Goal: Task Accomplishment & Management: Use online tool/utility

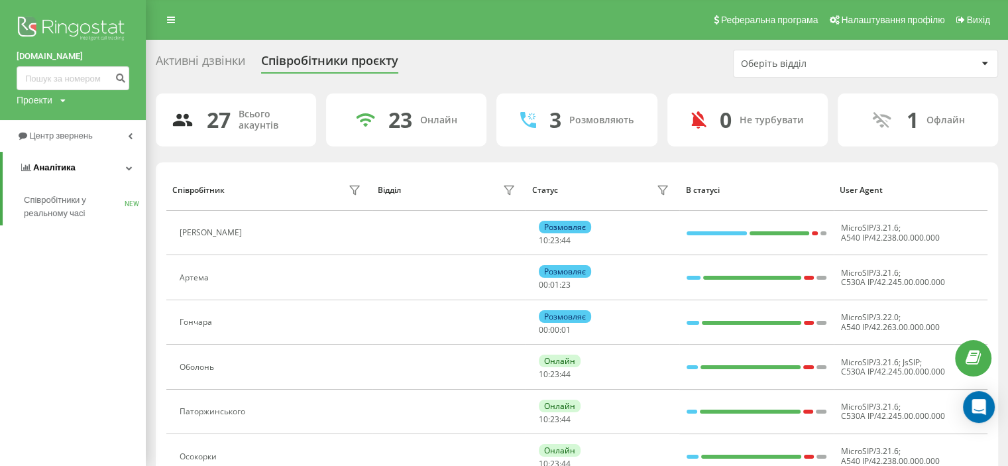
click at [109, 167] on link "Аналiтика" at bounding box center [74, 168] width 143 height 32
click at [111, 165] on link "Аналiтика" at bounding box center [73, 168] width 146 height 32
click at [123, 126] on link "Центр звернень" at bounding box center [73, 136] width 146 height 32
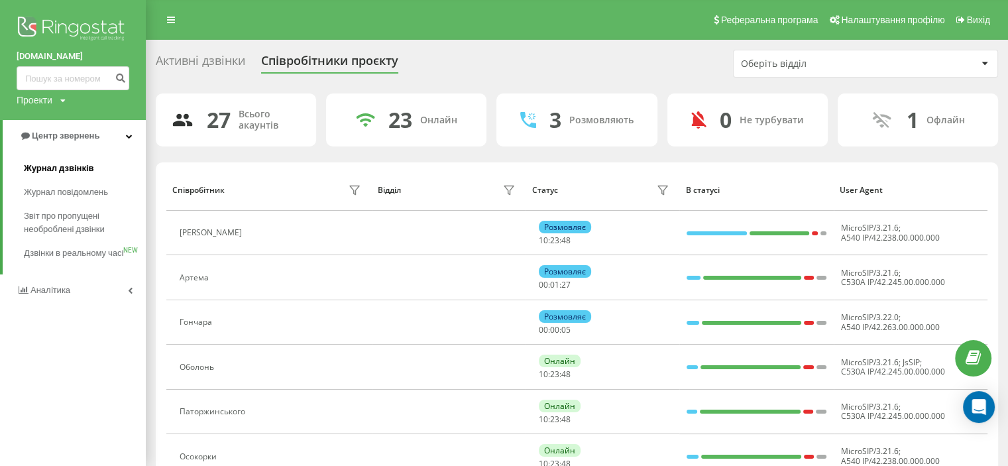
click at [68, 168] on span "Журнал дзвінків" at bounding box center [59, 168] width 70 height 13
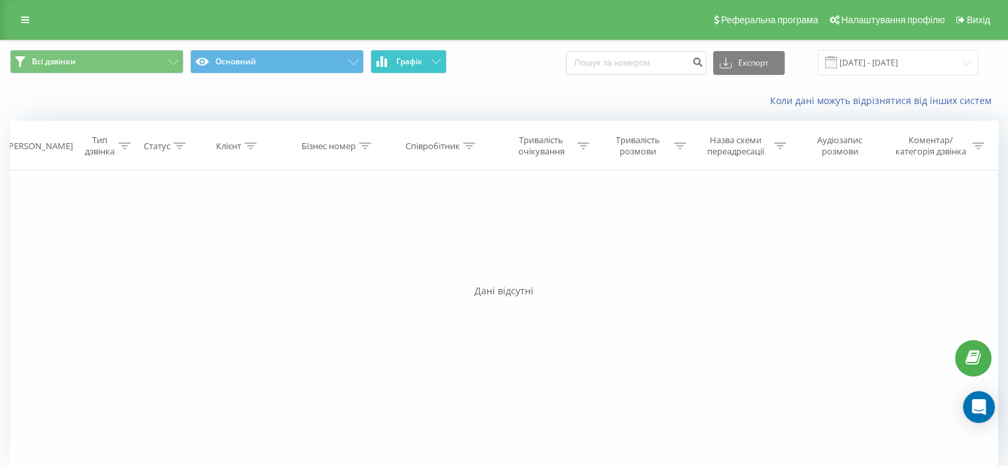
click at [435, 58] on button "Графік" at bounding box center [409, 62] width 76 height 24
